Goal: Register for event/course

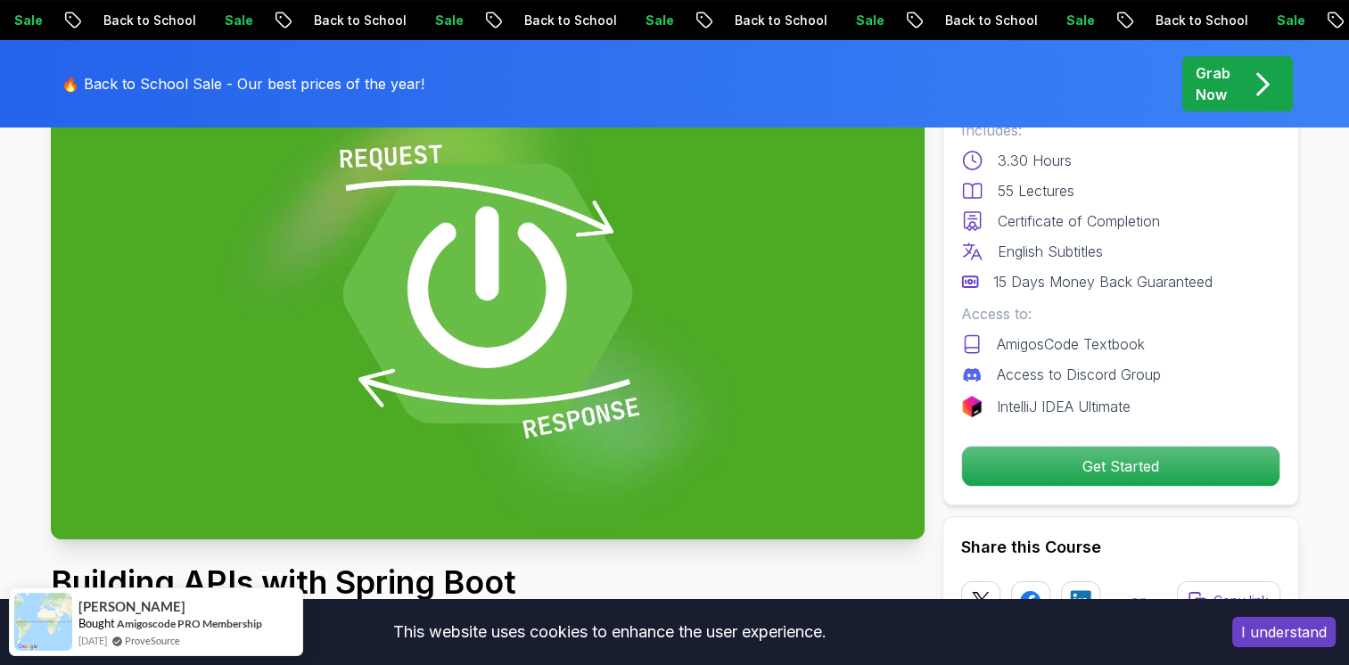
scroll to position [357, 0]
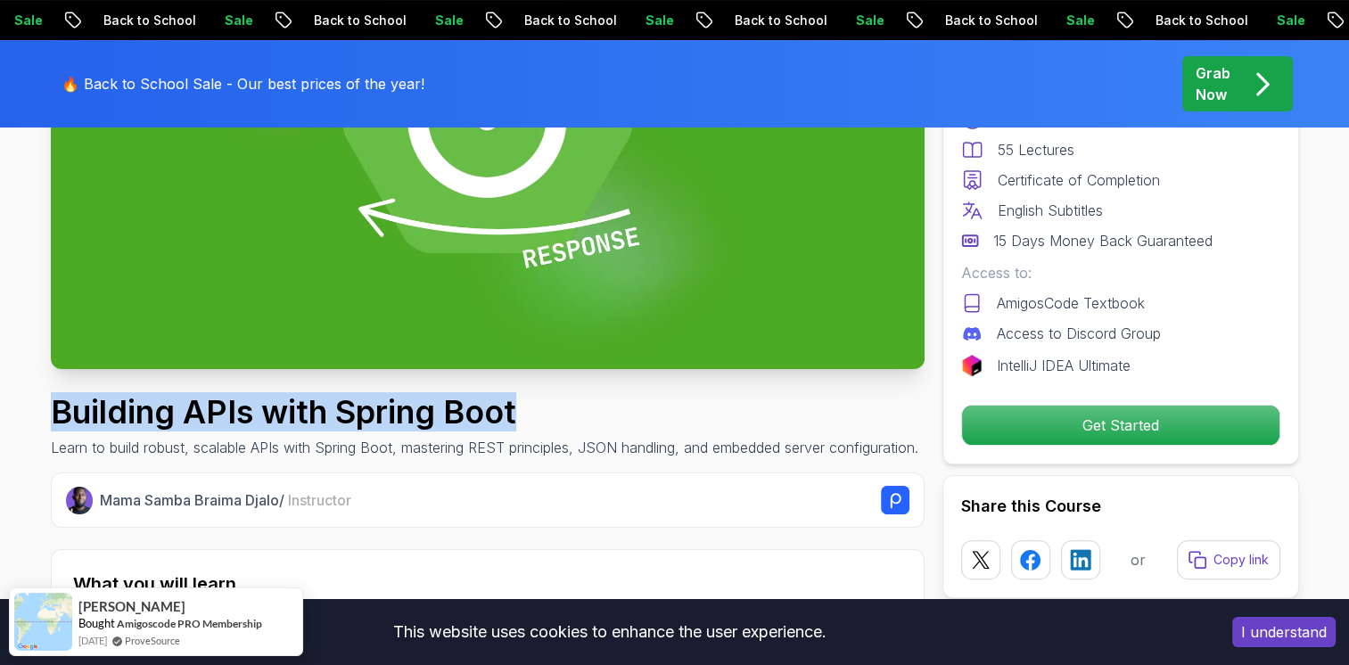
drag, startPoint x: 36, startPoint y: 412, endPoint x: 631, endPoint y: 414, distance: 595.5
copy h1 "Building APIs with Spring Boot"
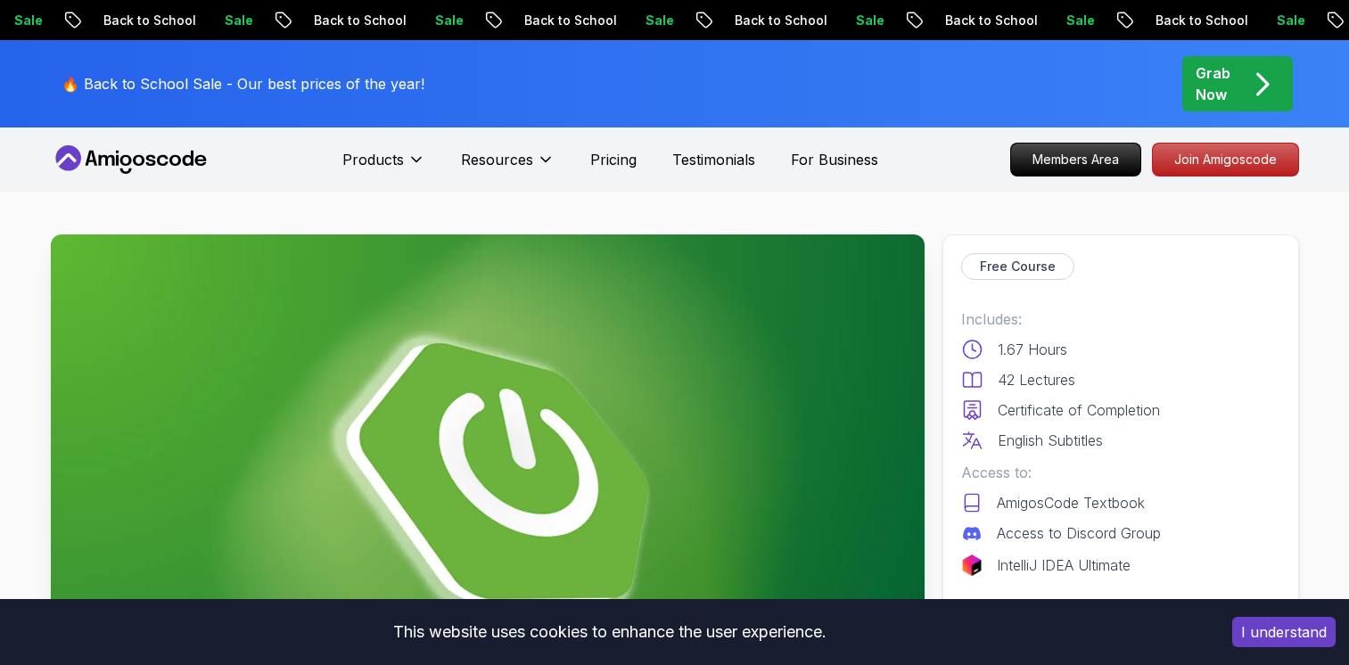
click at [1120, 605] on p "Enroll for Free" at bounding box center [1120, 624] width 317 height 39
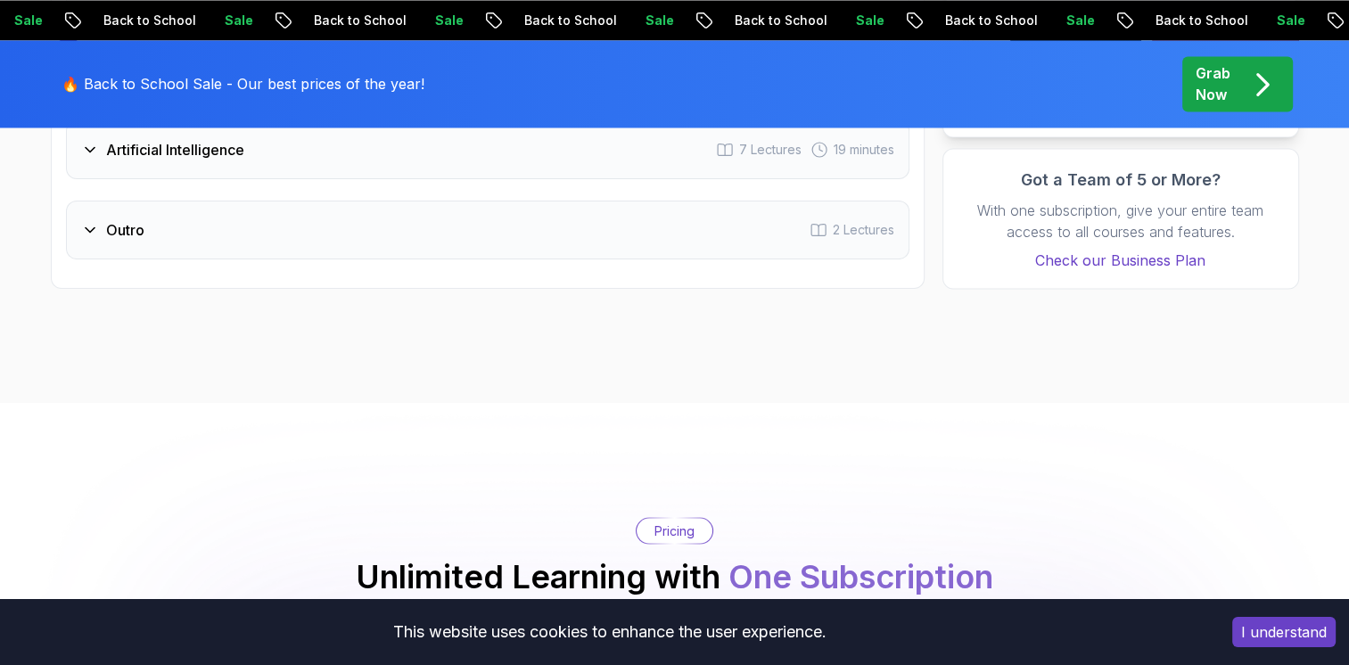
scroll to position [3623, 0]
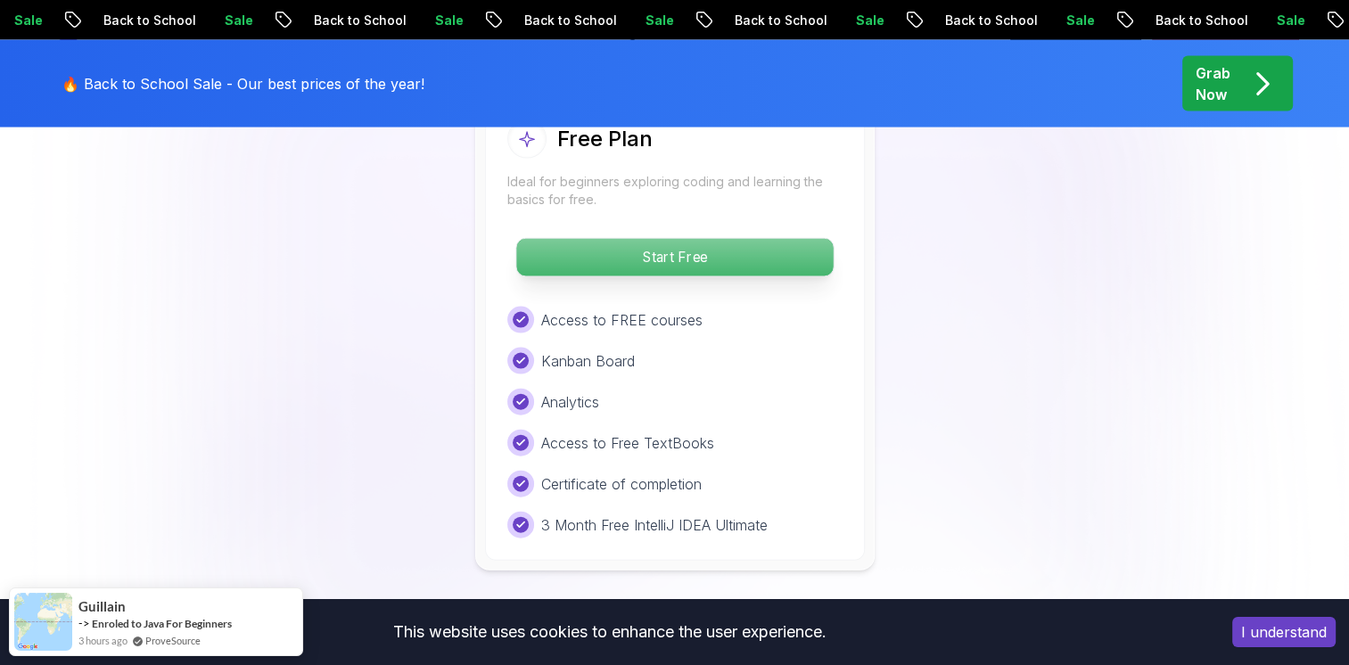
click at [743, 358] on div "Free Plan Ideal for beginners exploring coding and learning the basics for free…" at bounding box center [675, 329] width 380 height 464
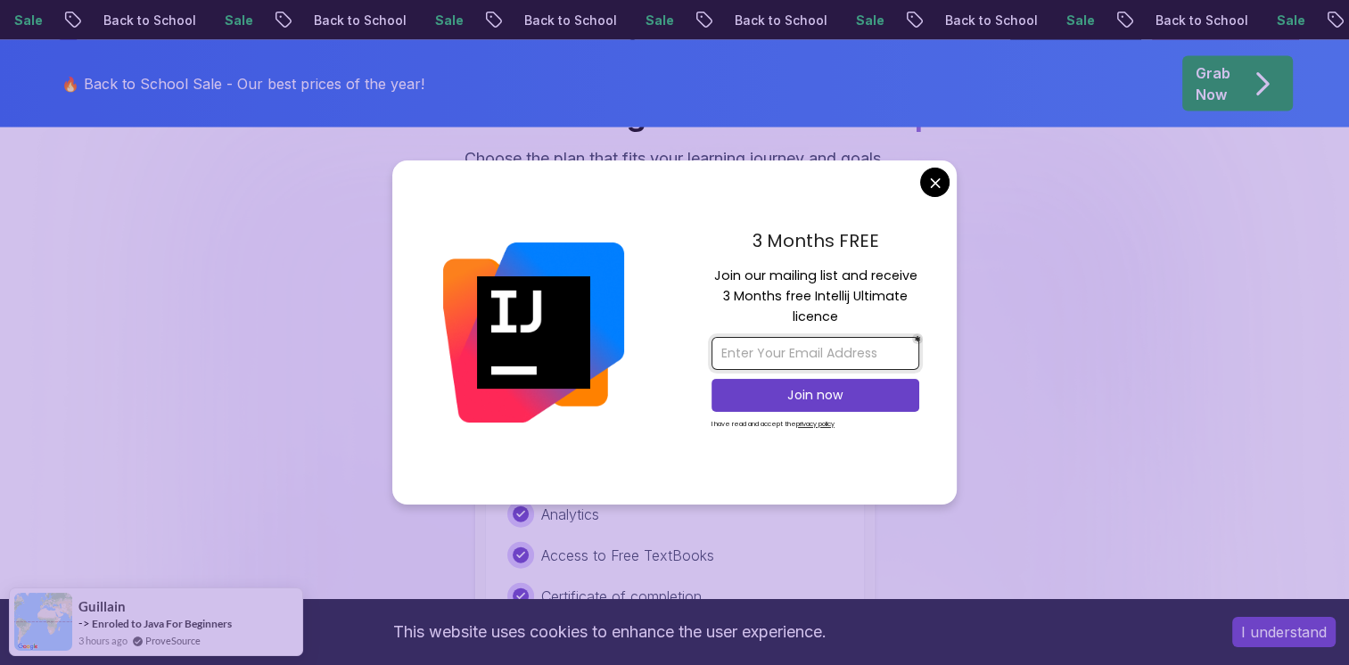
click at [873, 363] on input "email" at bounding box center [815, 353] width 208 height 33
click at [948, 164] on div "3 Months FREE Join our mailing list and receive 3 Months free Intellij Ultimate…" at bounding box center [815, 332] width 283 height 344
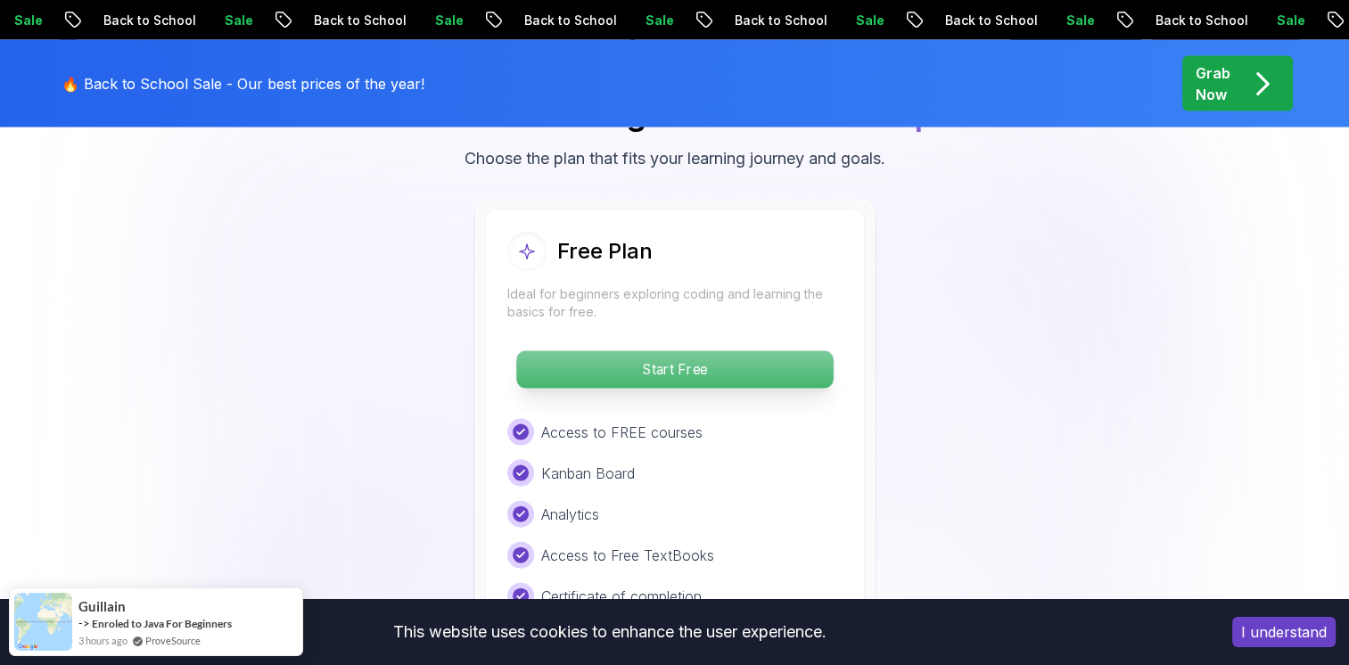
click at [787, 351] on p "Start Free" at bounding box center [674, 369] width 316 height 37
